Goal: Transaction & Acquisition: Purchase product/service

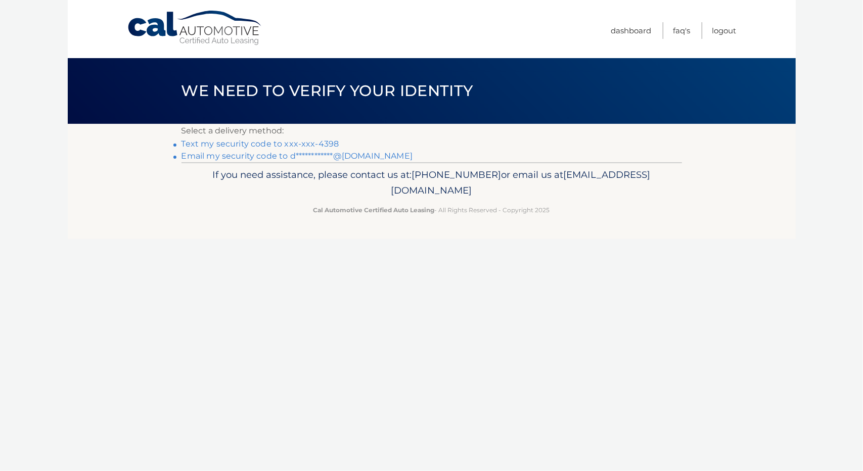
click at [284, 142] on link "Text my security code to xxx-xxx-4398" at bounding box center [261, 144] width 158 height 10
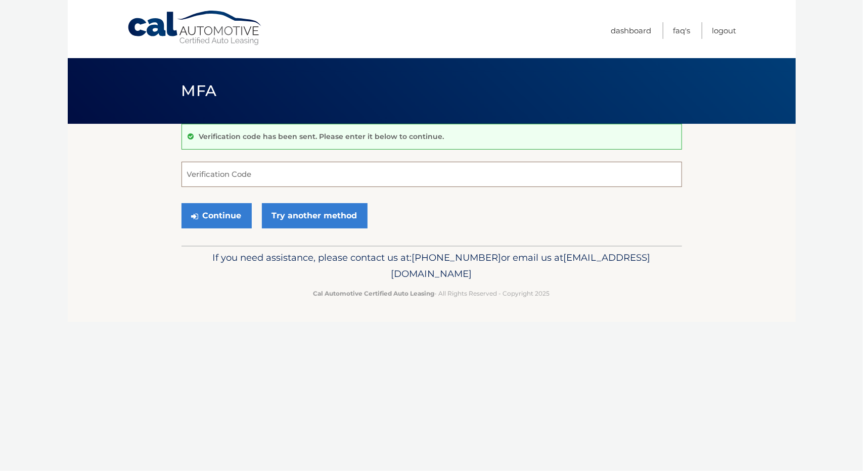
click at [228, 175] on input "Verification Code" at bounding box center [432, 174] width 501 height 25
type input "105014"
click at [225, 211] on button "Continue" at bounding box center [217, 215] width 70 height 25
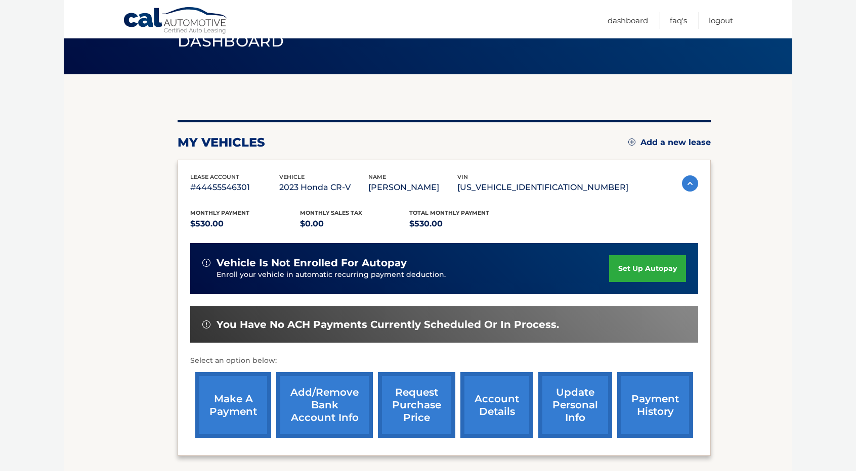
scroll to position [141, 0]
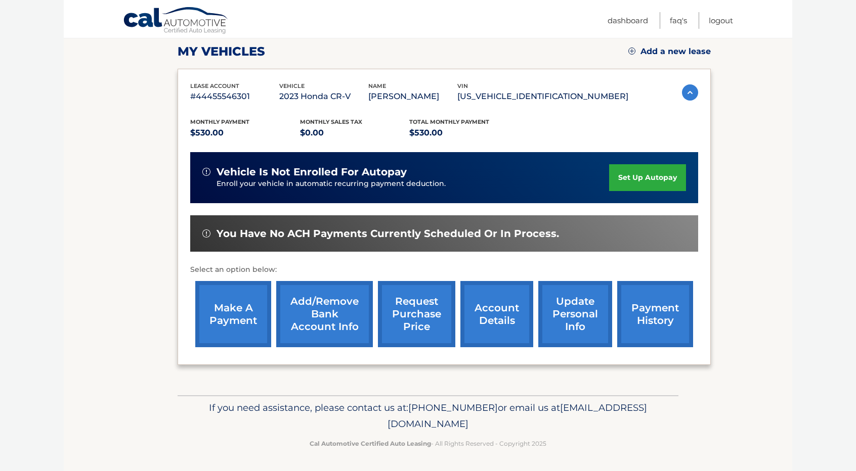
click at [251, 316] on link "make a payment" at bounding box center [233, 314] width 76 height 66
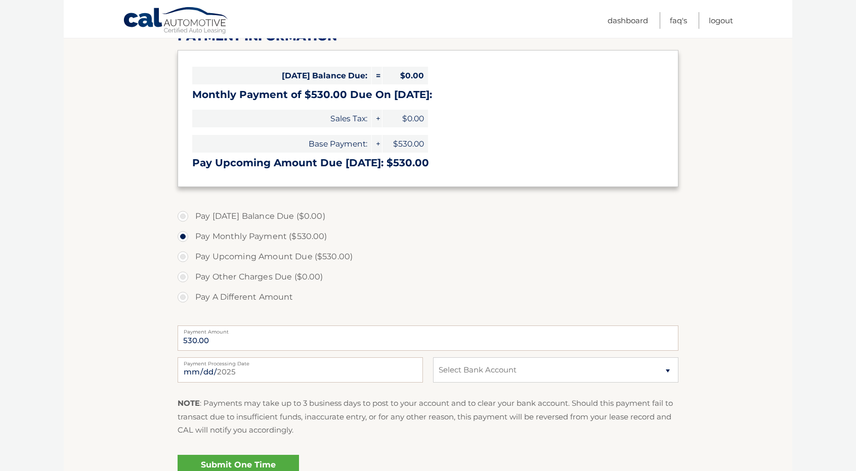
scroll to position [152, 0]
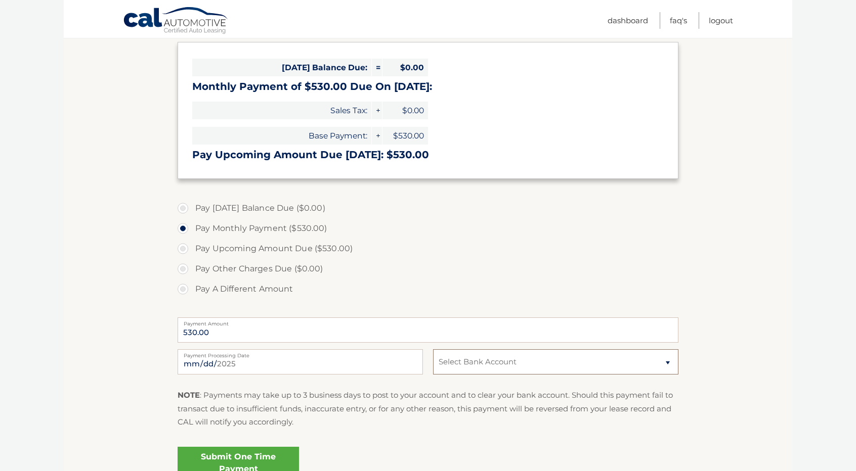
click at [497, 364] on select "Select Bank Account Checking BETHPAGE FEDERAL CREDIT UNION *****6957 Checking B…" at bounding box center [555, 361] width 245 height 25
select select "ZmU1ZTgzZjMtOGY4YS00YTU0LTg0ZDMtMDQ2MmYxYTBiOWIx"
click at [433, 349] on select "Select Bank Account Checking BETHPAGE FEDERAL CREDIT UNION *****6957 Checking B…" at bounding box center [555, 361] width 245 height 25
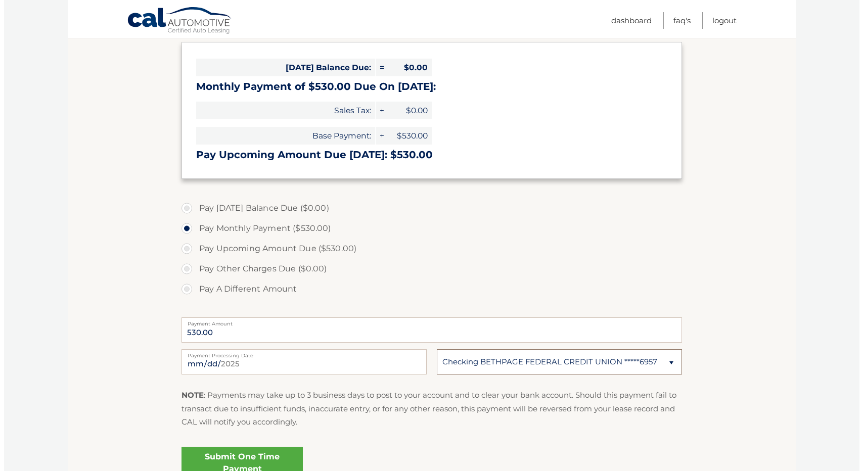
scroll to position [202, 0]
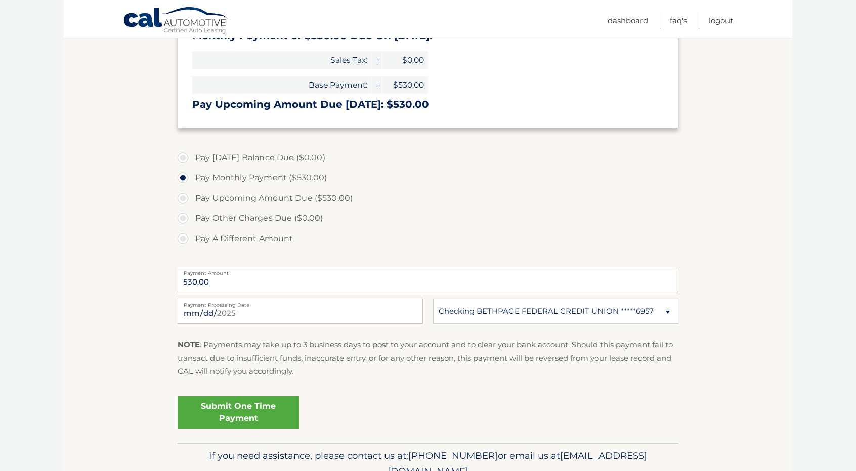
click at [266, 408] on link "Submit One Time Payment" at bounding box center [238, 412] width 121 height 32
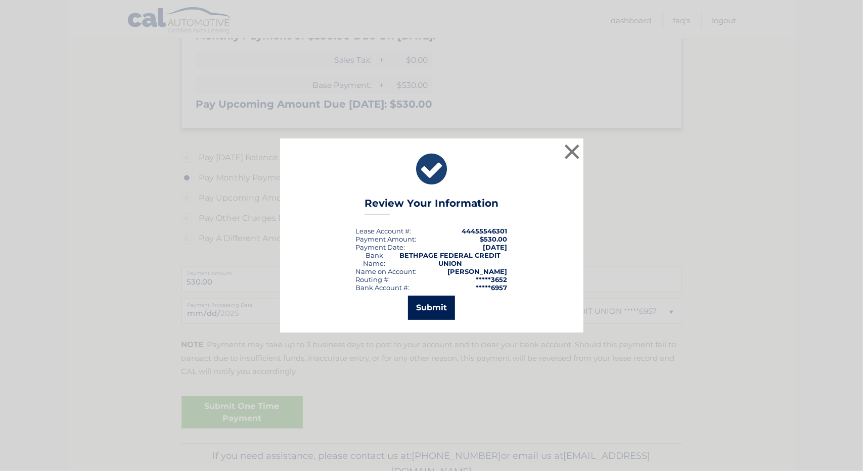
click at [443, 310] on button "Submit" at bounding box center [431, 308] width 47 height 24
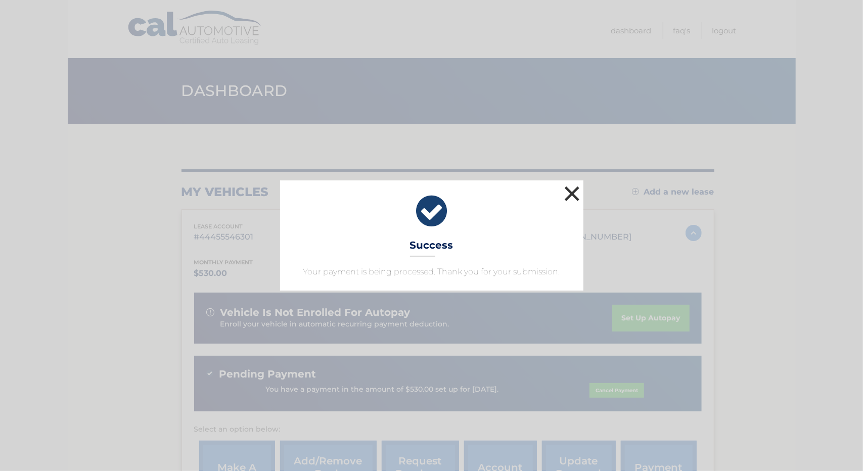
click at [570, 190] on button "×" at bounding box center [572, 194] width 20 height 20
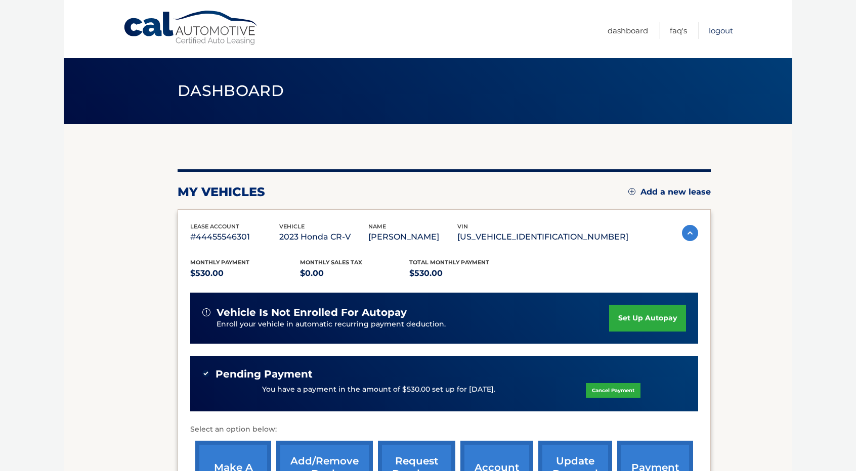
click at [724, 30] on link "Logout" at bounding box center [720, 30] width 24 height 17
